Goal: Navigation & Orientation: Find specific page/section

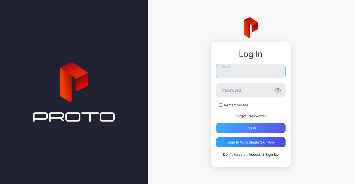
type input "**********"
click at [237, 130] on div "Log in" at bounding box center [250, 128] width 69 height 10
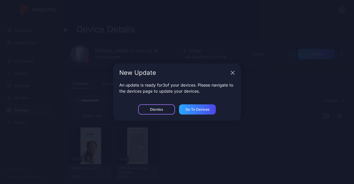
click at [170, 109] on div "Dismiss" at bounding box center [156, 110] width 37 height 10
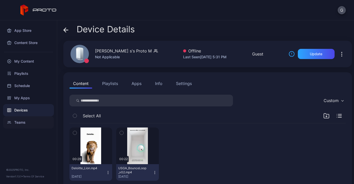
click at [32, 122] on div "Teams" at bounding box center [28, 123] width 51 height 12
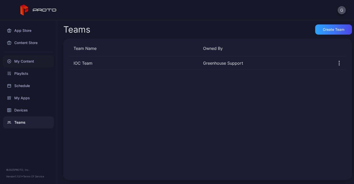
click at [26, 63] on div "My Content" at bounding box center [28, 61] width 51 height 12
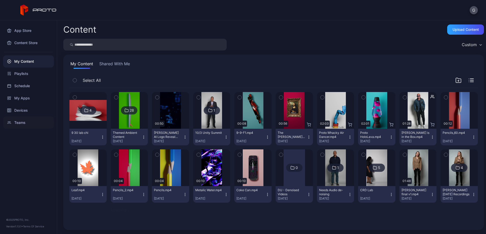
click at [22, 124] on div "Teams" at bounding box center [28, 123] width 51 height 12
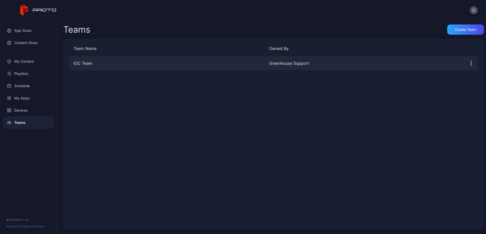
click at [182, 60] on div "IOC Team" at bounding box center [166, 63] width 195 height 6
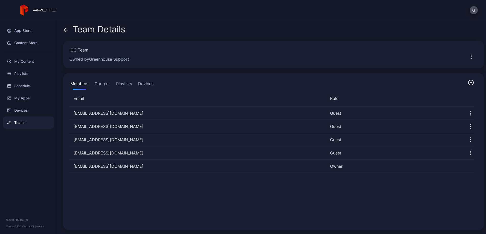
click at [148, 81] on button "Devices" at bounding box center [145, 85] width 17 height 10
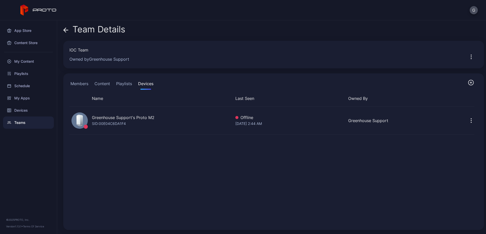
click at [103, 83] on button "Content" at bounding box center [102, 85] width 18 height 10
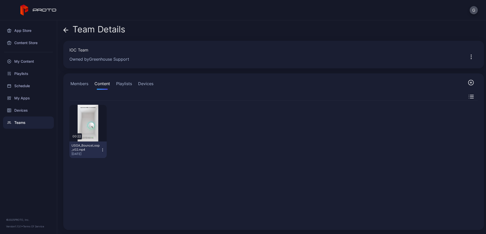
click at [146, 85] on button "Devices" at bounding box center [145, 85] width 17 height 10
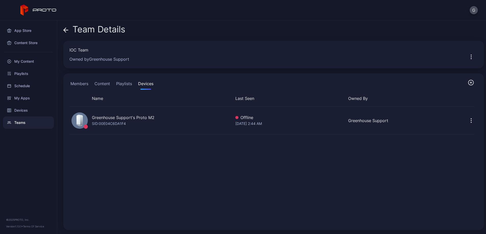
click at [65, 29] on icon at bounding box center [65, 30] width 2 height 4
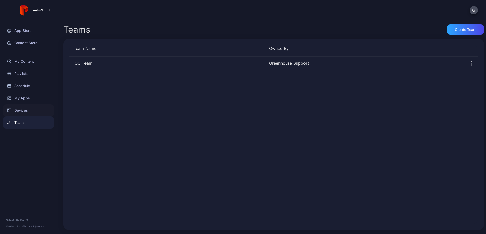
click at [22, 114] on div "Devices" at bounding box center [28, 110] width 51 height 12
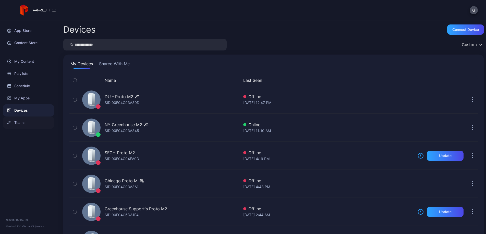
click at [38, 121] on div "Teams" at bounding box center [28, 123] width 51 height 12
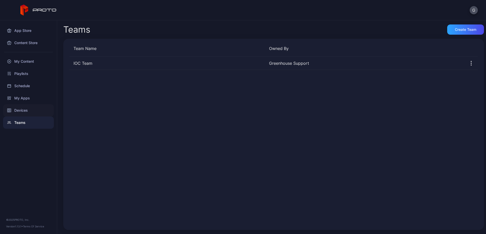
click at [33, 111] on div "Devices" at bounding box center [28, 110] width 51 height 12
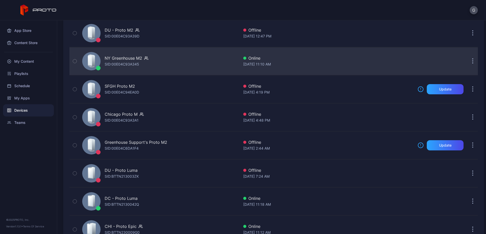
scroll to position [68, 0]
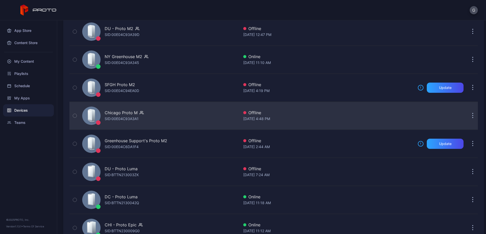
click at [353, 118] on icon "button" at bounding box center [472, 118] width 1 height 1
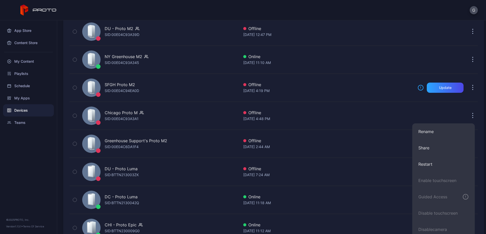
click at [353, 115] on div "Name Last Seen DU - Proto M2 SID: 00E04C93A39D Offline [DATE] 12:47 PM NY Green…" at bounding box center [273, 138] width 416 height 271
